Goal: Information Seeking & Learning: Learn about a topic

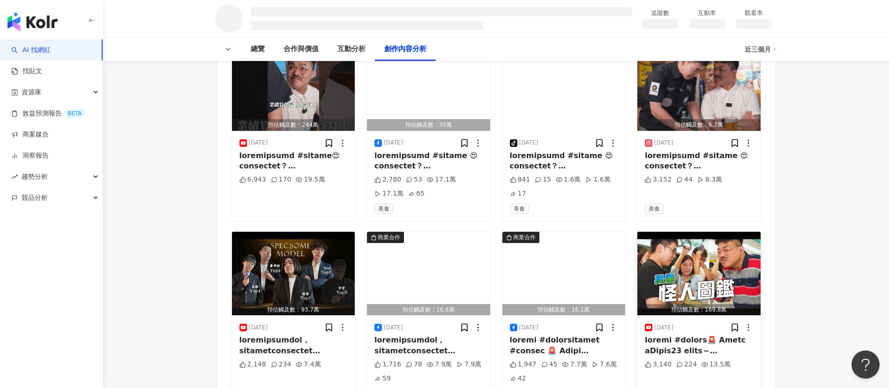
scroll to position [1630, 0]
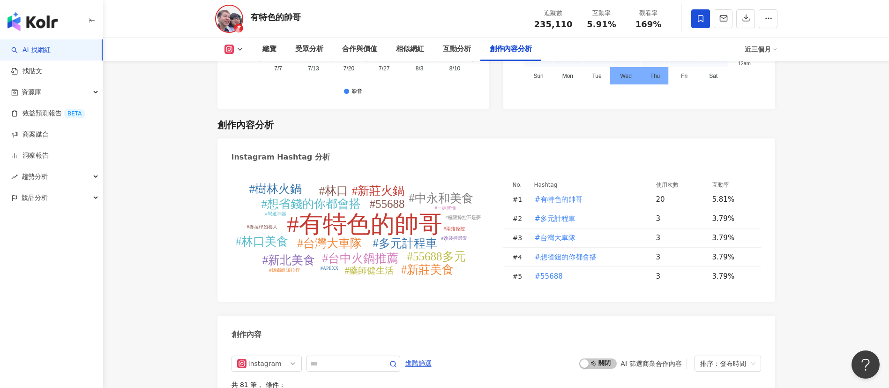
click at [593, 258] on span "啟動 關閉" at bounding box center [598, 363] width 38 height 10
click at [591, 258] on span "啟動 關閉" at bounding box center [598, 363] width 38 height 10
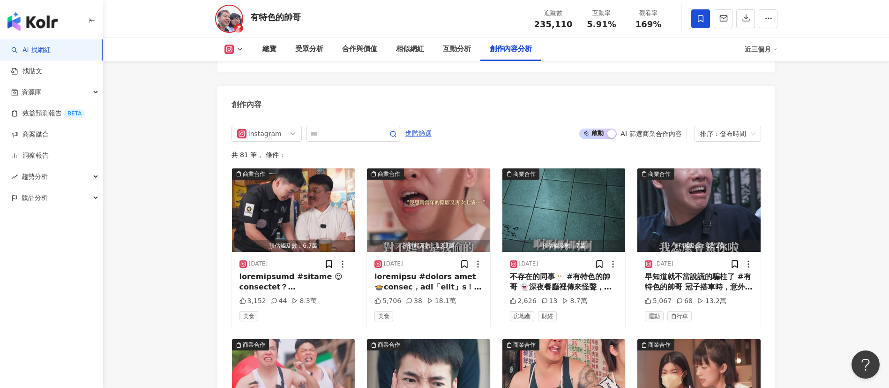
click at [593, 128] on span "啟動 關閉" at bounding box center [598, 133] width 38 height 10
click at [340, 128] on input "text" at bounding box center [343, 133] width 66 height 11
type input "*"
type input "****"
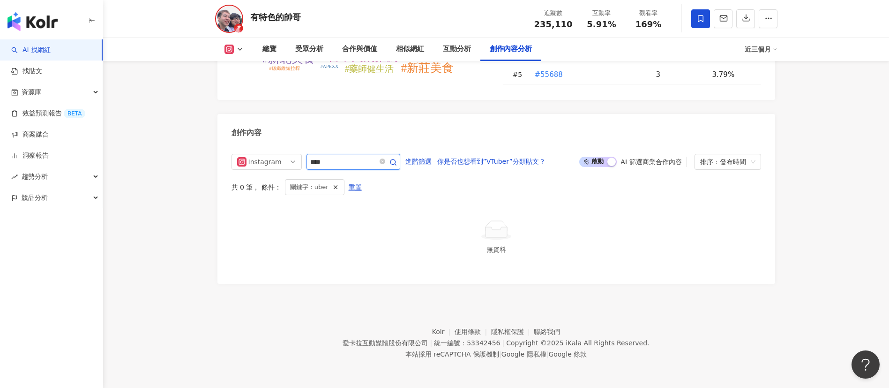
scroll to position [2819, 0]
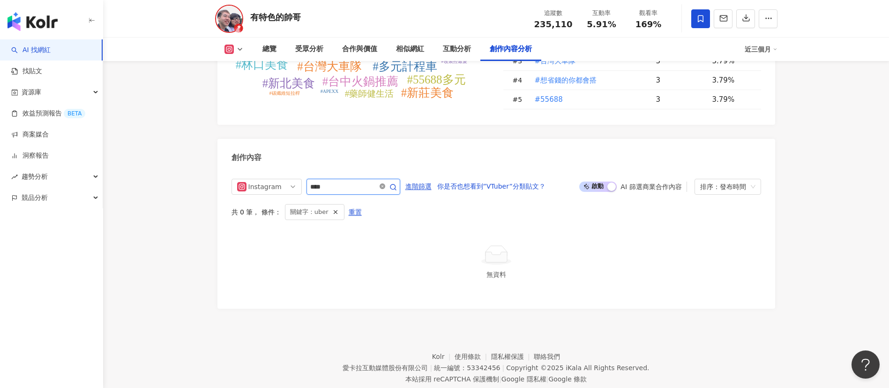
click at [385, 183] on icon "close-circle" at bounding box center [383, 186] width 6 height 6
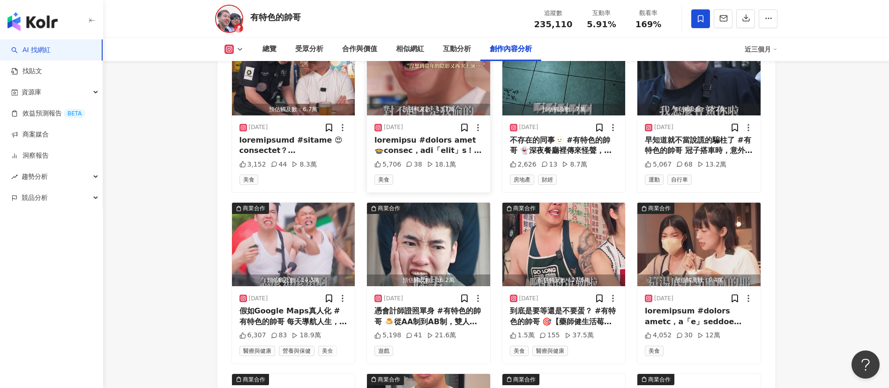
scroll to position [3013, 0]
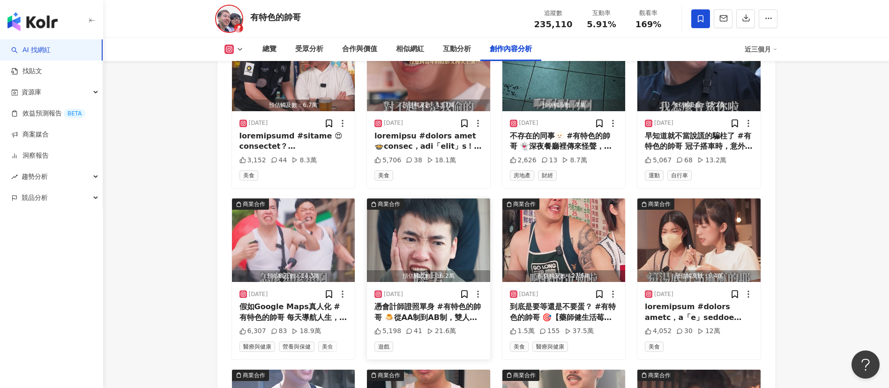
click at [442, 219] on img "button" at bounding box center [428, 239] width 123 height 83
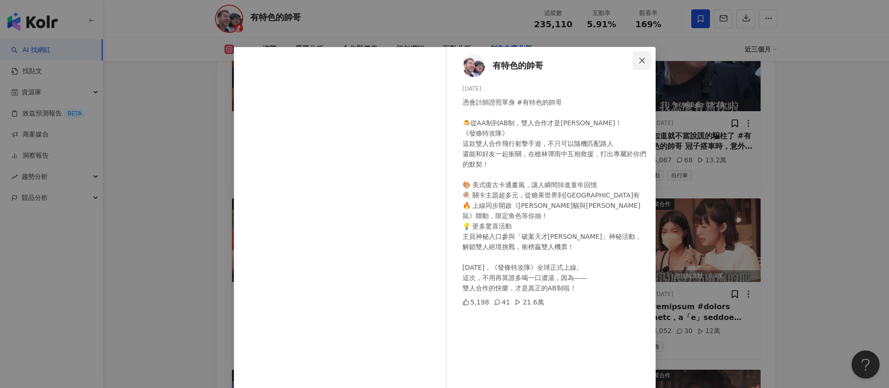
click at [593, 59] on span "Close" at bounding box center [642, 61] width 19 height 8
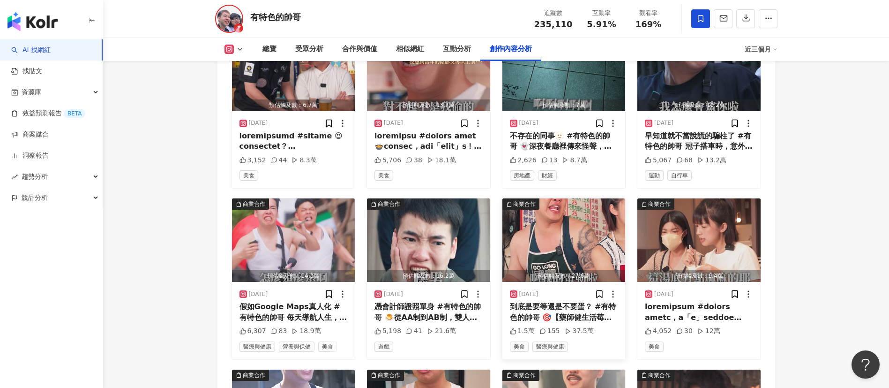
click at [575, 206] on img "button" at bounding box center [564, 239] width 123 height 83
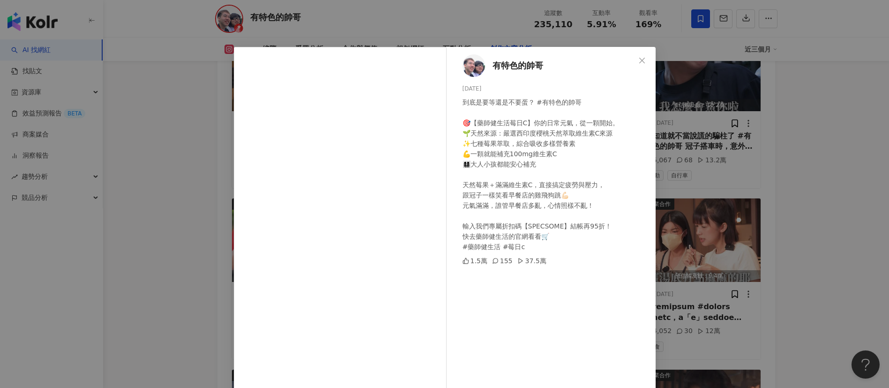
scroll to position [33, 0]
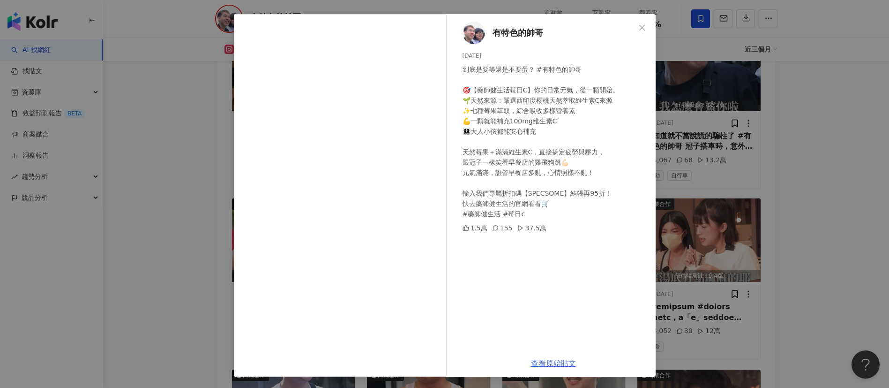
click at [539, 258] on link "查看原始貼文" at bounding box center [553, 363] width 45 height 9
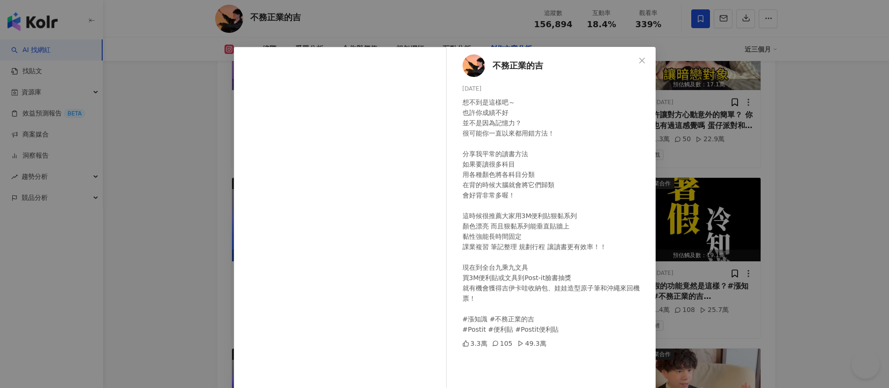
click at [633, 57] on span "Close" at bounding box center [642, 61] width 19 height 8
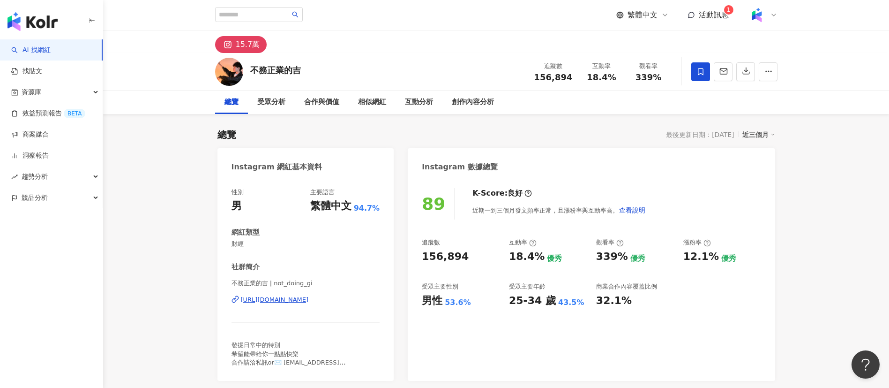
click at [536, 332] on div "89 K-Score : 良好 近期一到三個月發文頻率正常，且漲粉率與互動率高。 查看說明 追蹤數 156,894 互動率 18.4% 優秀 觀看率 339%…" at bounding box center [591, 280] width 367 height 202
click at [383, 102] on div "相似網紅" at bounding box center [372, 102] width 28 height 11
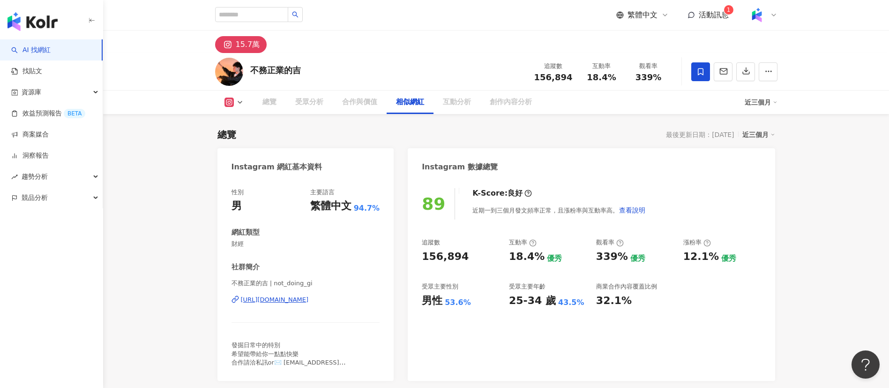
scroll to position [1527, 0]
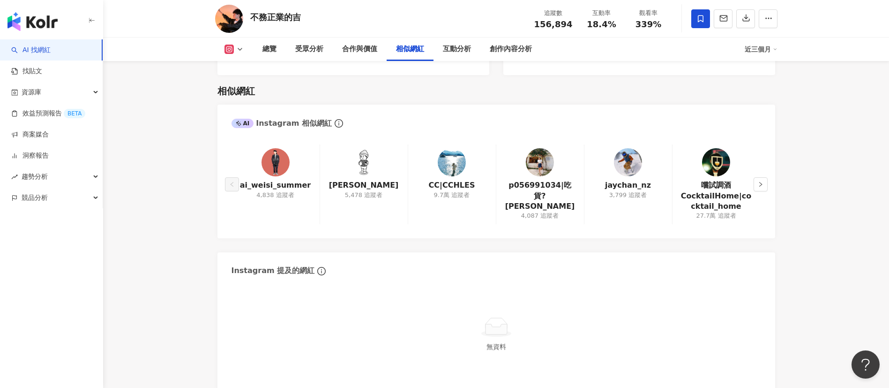
click at [768, 175] on div "ai_weisi_summer 4,838 追蹤者 [PERSON_NAME] 5,478 追蹤者 CC|CCHLES 9.7萬 追蹤者 p056991034…" at bounding box center [497, 186] width 558 height 103
click at [759, 181] on icon "right" at bounding box center [761, 184] width 6 height 6
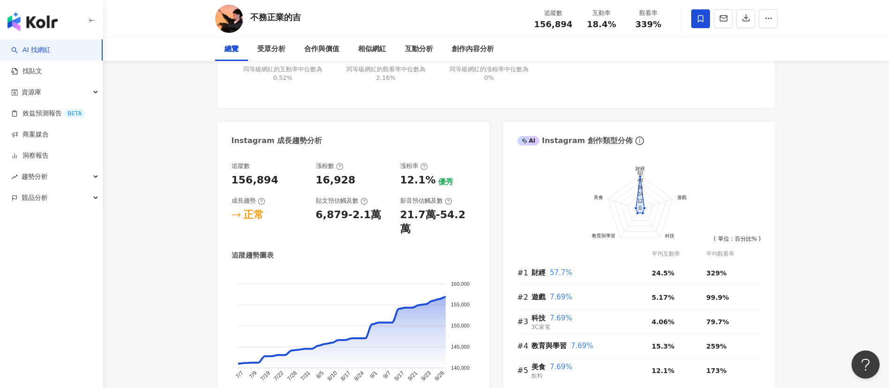
scroll to position [0, 0]
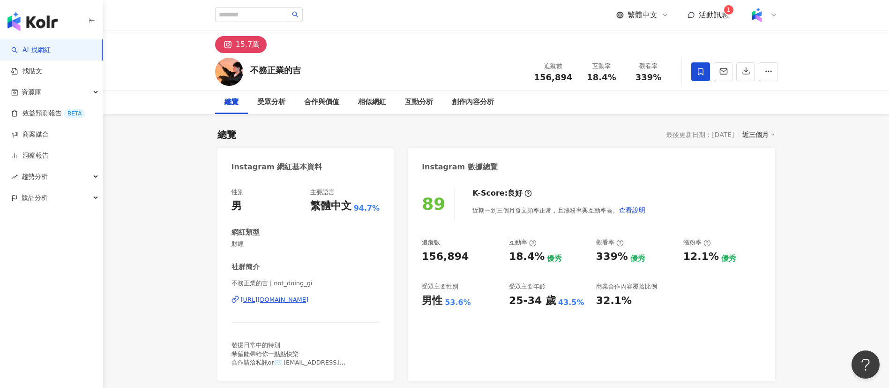
drag, startPoint x: 777, startPoint y: 255, endPoint x: 414, endPoint y: 114, distance: 389.2
drag, startPoint x: 247, startPoint y: 69, endPoint x: 314, endPoint y: 67, distance: 67.1
click at [314, 67] on div "不務正業的吉 追蹤數 156,894 互動率 18.4% 觀看率 339%" at bounding box center [496, 71] width 600 height 37
copy div "不務正業的吉"
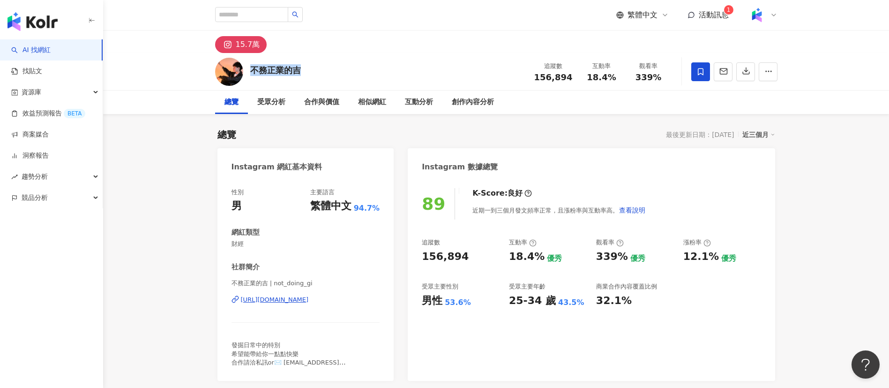
drag, startPoint x: 790, startPoint y: 253, endPoint x: 793, endPoint y: 234, distance: 18.5
